Goal: Task Accomplishment & Management: Complete application form

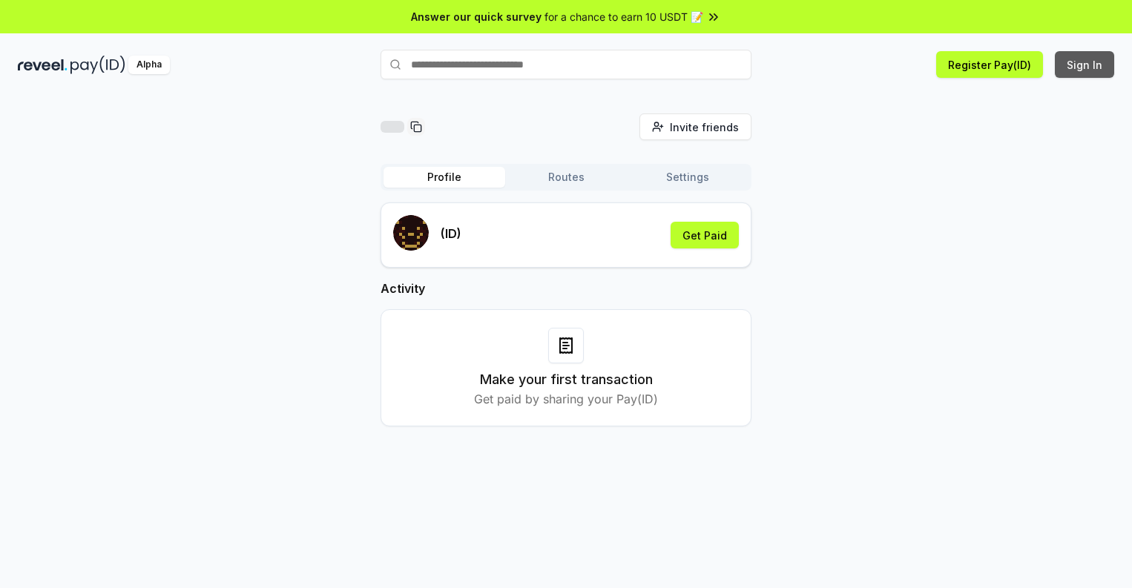
click at [1085, 65] on button "Sign In" at bounding box center [1084, 64] width 59 height 27
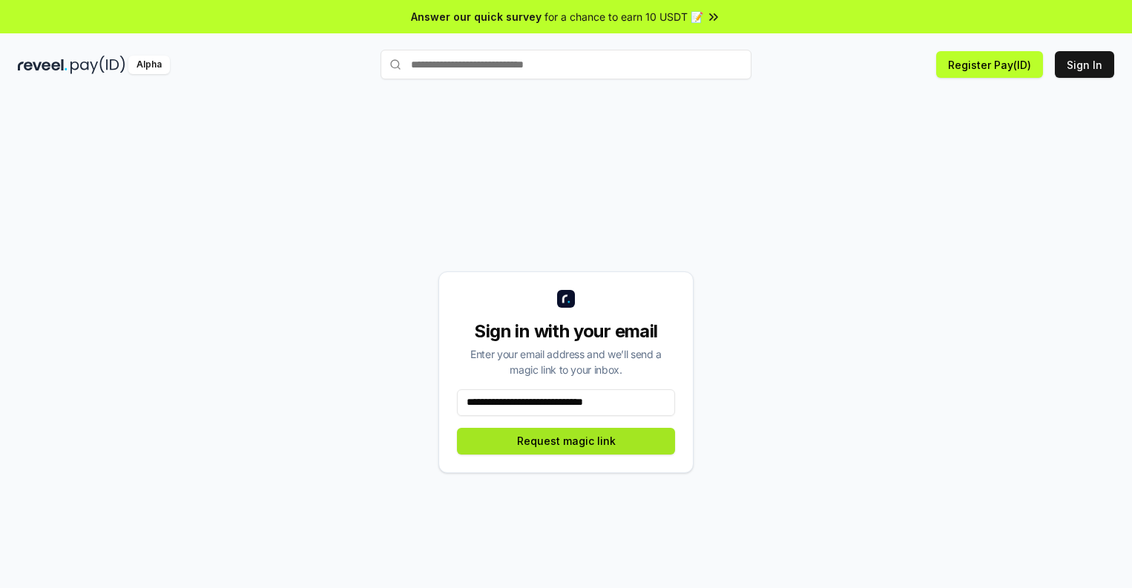
type input "**********"
click at [566, 441] on button "Request magic link" at bounding box center [566, 441] width 218 height 27
